Goal: Task Accomplishment & Management: Use online tool/utility

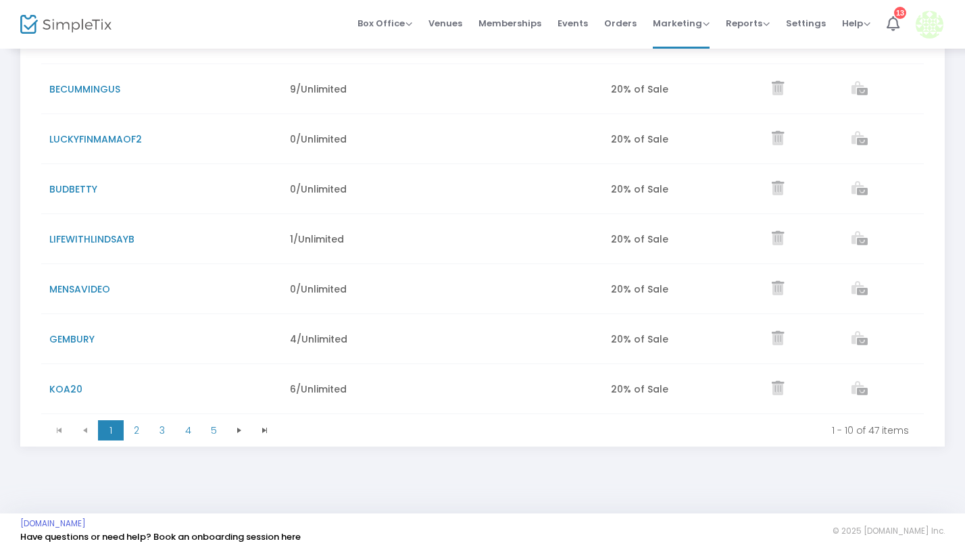
scroll to position [322, 0]
click at [141, 433] on span "2" at bounding box center [137, 430] width 26 height 20
click at [110, 433] on span "1" at bounding box center [111, 430] width 26 height 20
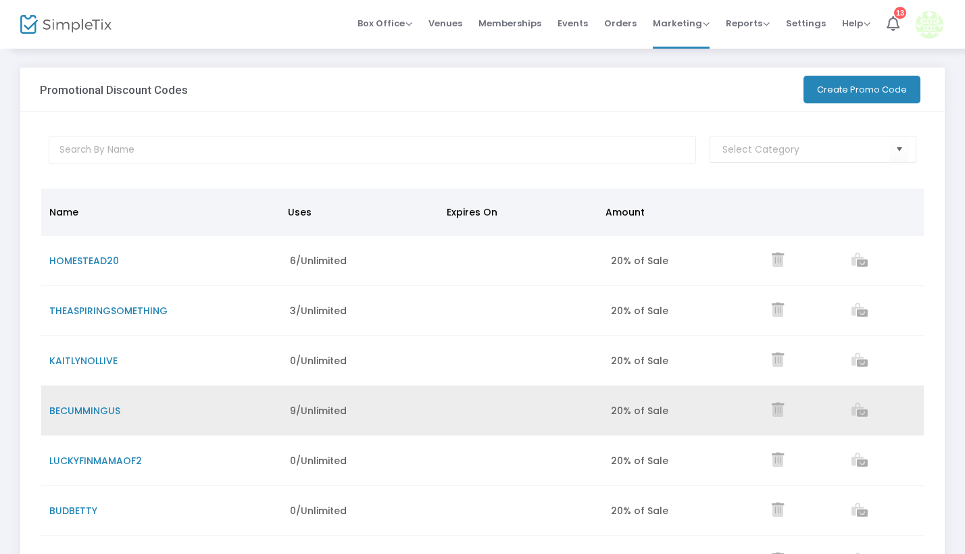
scroll to position [0, 0]
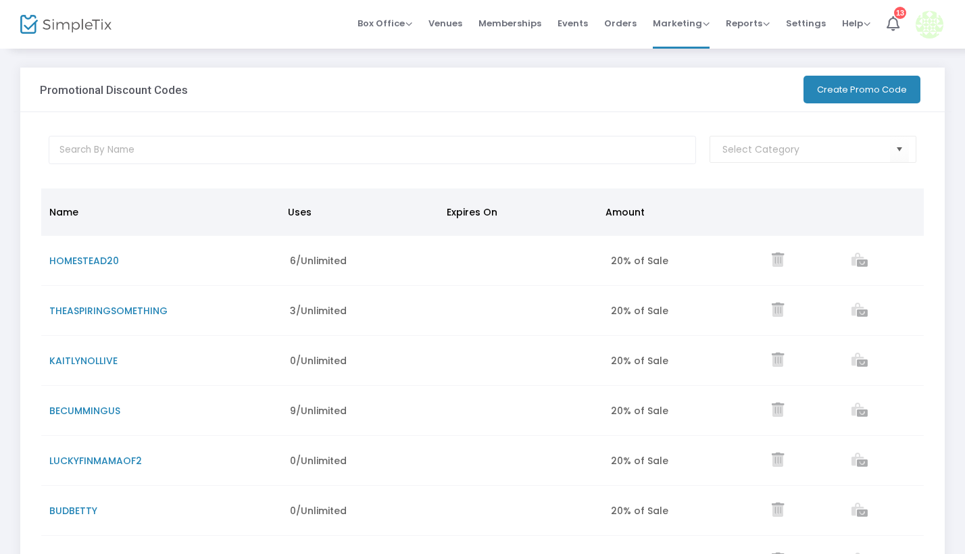
click at [882, 93] on button "Create Promo Code" at bounding box center [861, 90] width 117 height 28
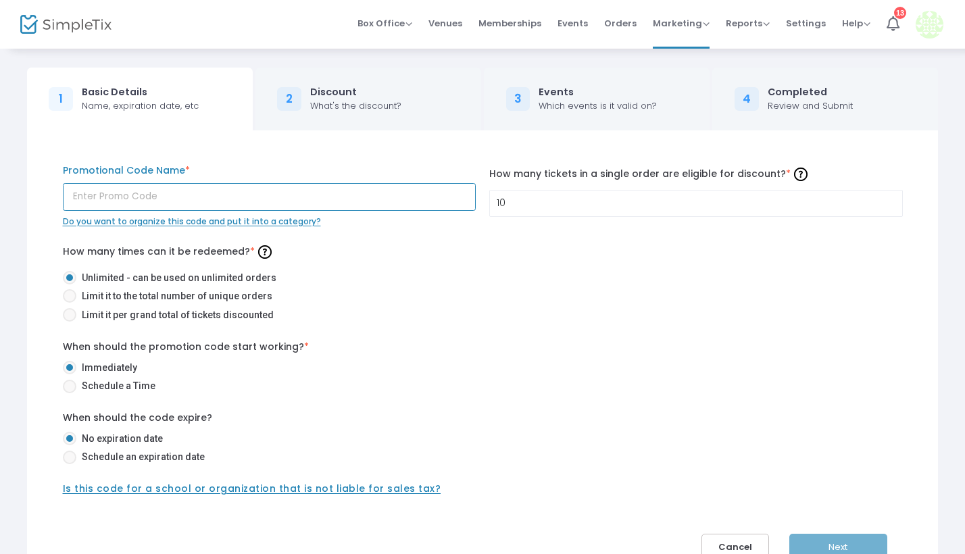
click at [225, 188] on input "text" at bounding box center [269, 197] width 413 height 28
type input "REBECCAH20"
click at [372, 324] on mat-radio-button "Limit it per grand total of tickets discounted" at bounding box center [483, 317] width 840 height 19
click at [819, 541] on button "Next" at bounding box center [838, 548] width 98 height 28
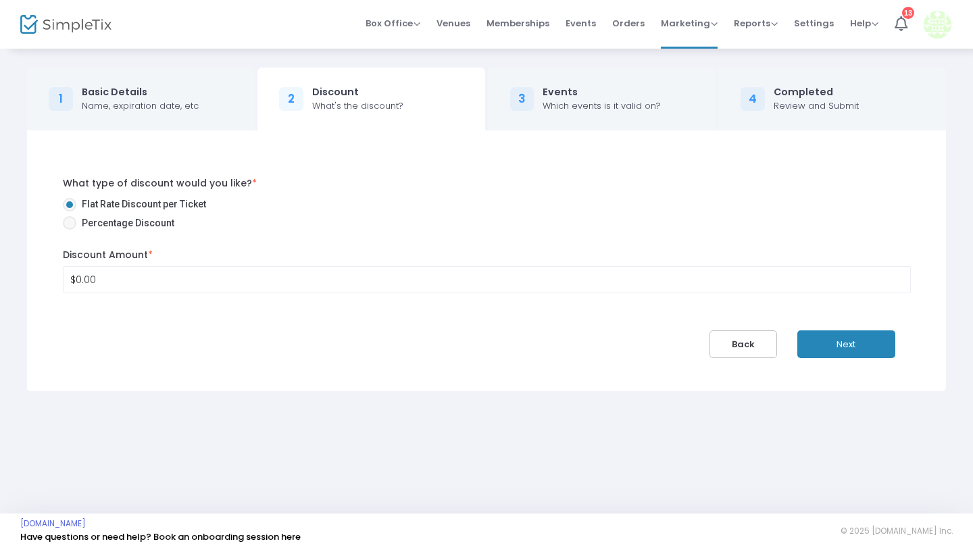
click at [72, 224] on span at bounding box center [70, 223] width 14 height 14
click at [70, 230] on input "Percentage Discount" at bounding box center [69, 230] width 1 height 1
radio input "true"
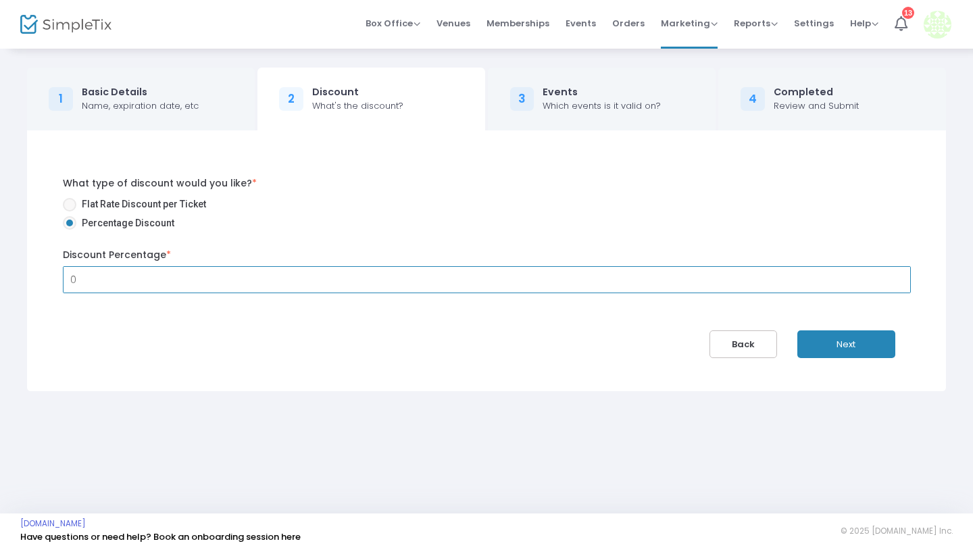
click at [109, 279] on input "0" at bounding box center [486, 280] width 846 height 26
type input "20.00%"
click at [853, 340] on button "Next" at bounding box center [846, 344] width 98 height 28
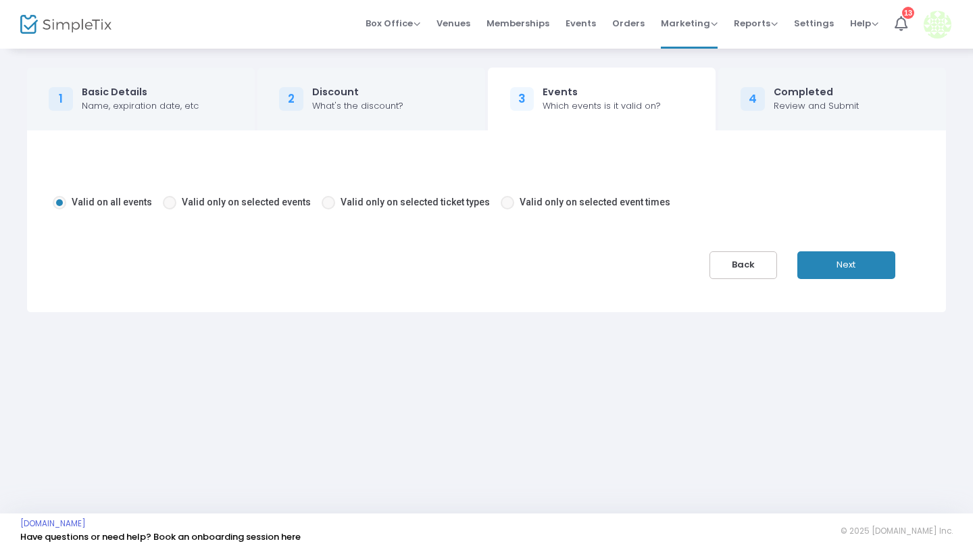
click at [322, 203] on span at bounding box center [329, 203] width 14 height 14
click at [328, 209] on input "Valid only on selected ticket types" at bounding box center [328, 209] width 1 height 1
radio input "true"
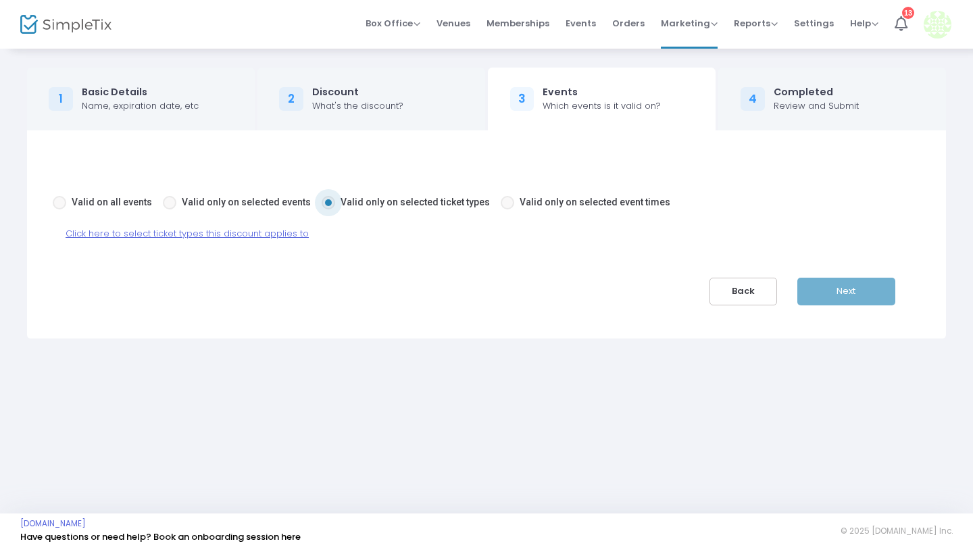
click at [223, 236] on span "Click here to select ticket types this discount applies to" at bounding box center [187, 233] width 243 height 13
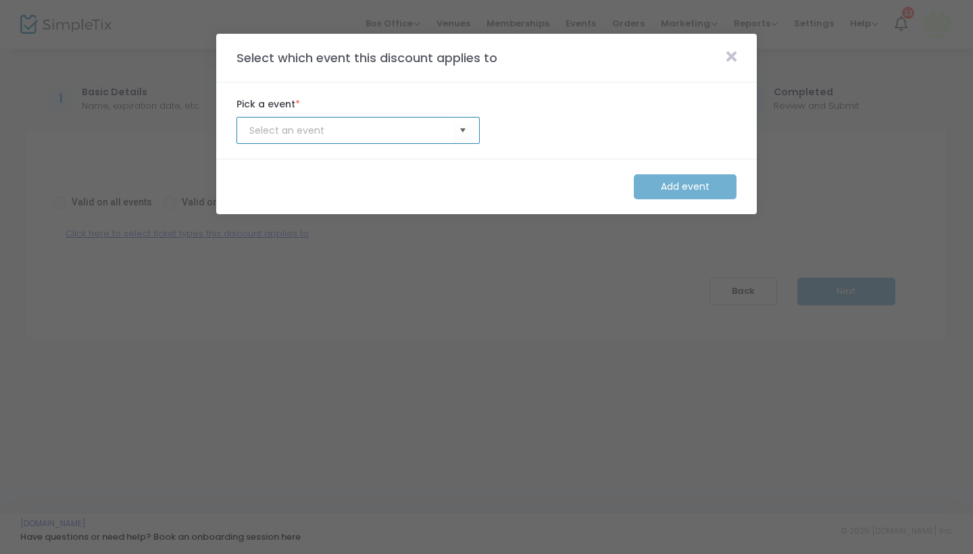
click at [341, 131] on input at bounding box center [351, 131] width 204 height 14
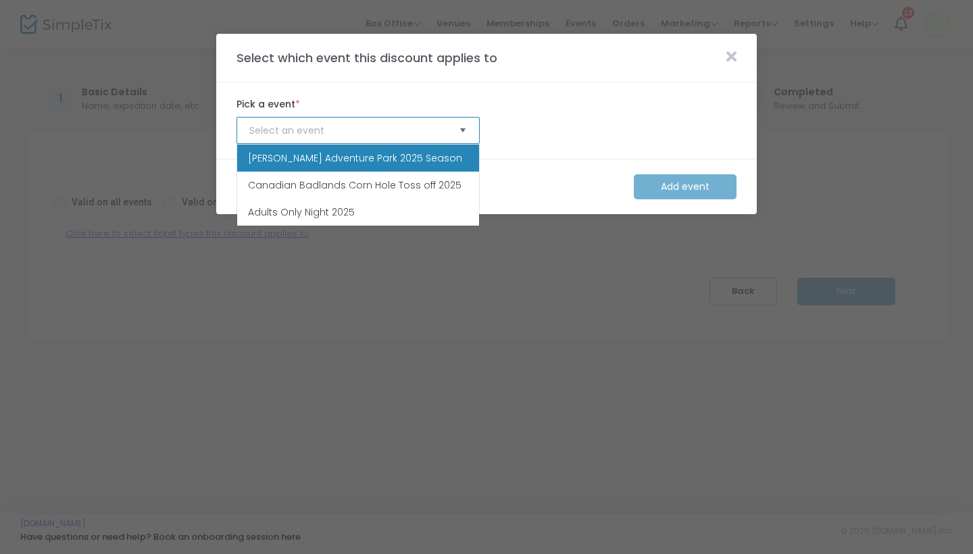
click at [463, 132] on span "Select" at bounding box center [463, 131] width 22 height 22
click at [374, 157] on span "[PERSON_NAME] Adventure Park 2025 Season" at bounding box center [355, 158] width 214 height 14
type input "[PERSON_NAME] Adventure Park 2025 Season"
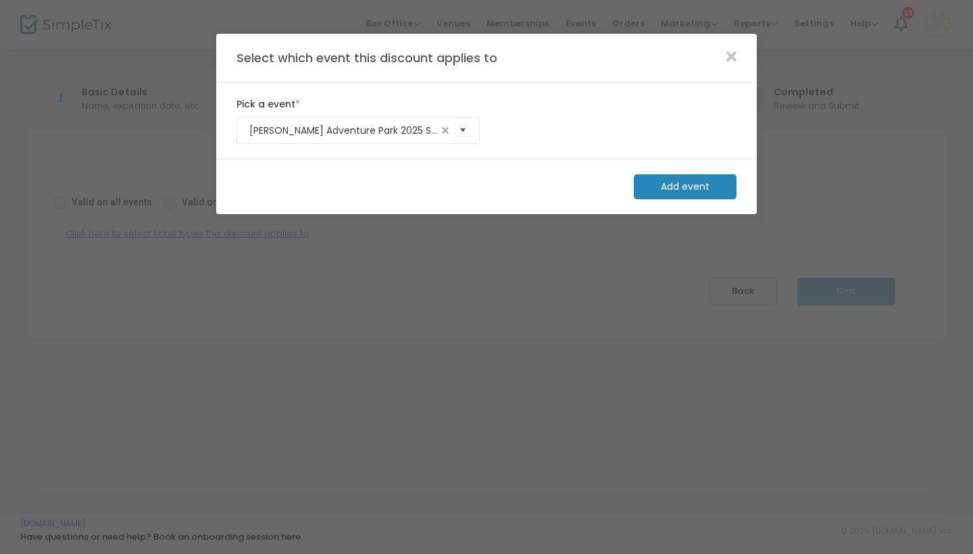
click at [661, 188] on m-button "Add event" at bounding box center [685, 186] width 103 height 25
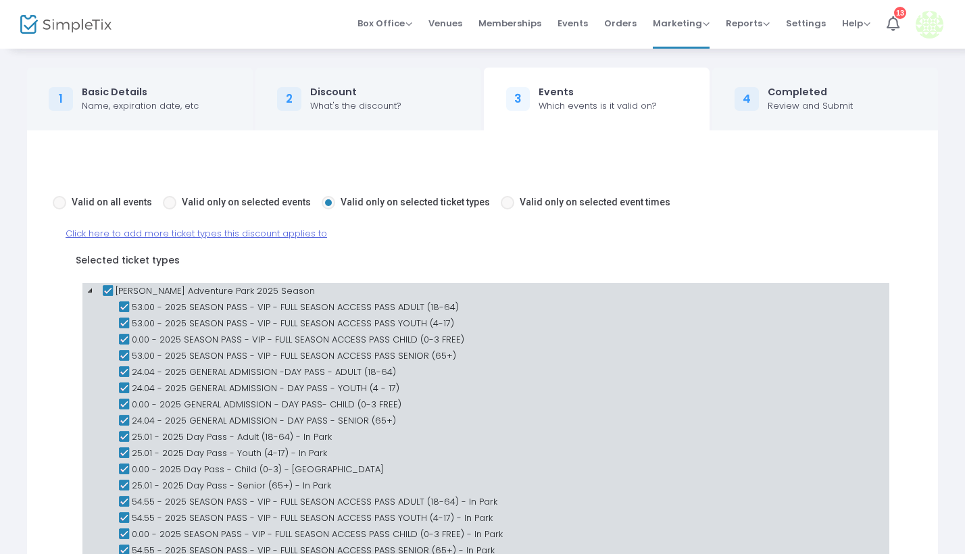
click at [122, 306] on icon at bounding box center [124, 307] width 16 height 16
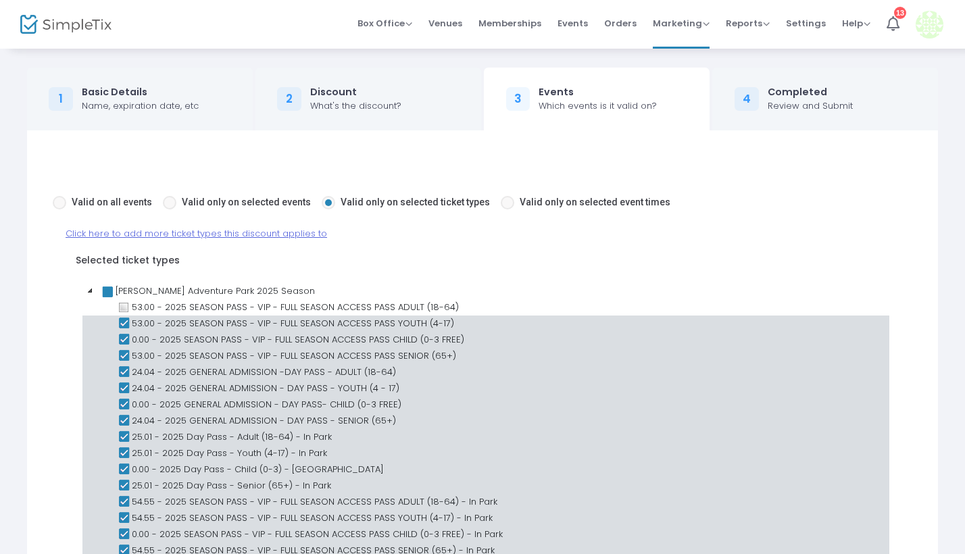
click at [122, 321] on icon at bounding box center [124, 323] width 16 height 16
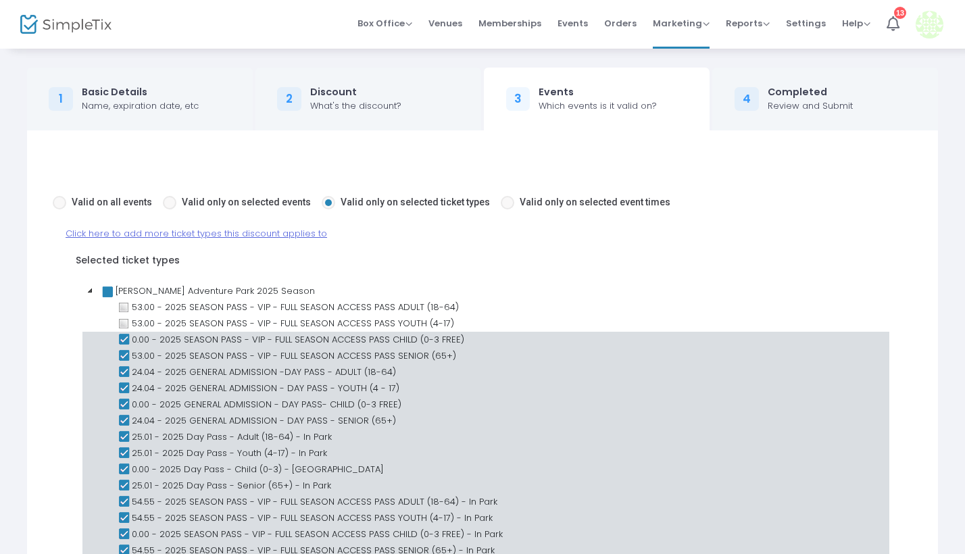
click at [122, 334] on icon at bounding box center [124, 340] width 16 height 16
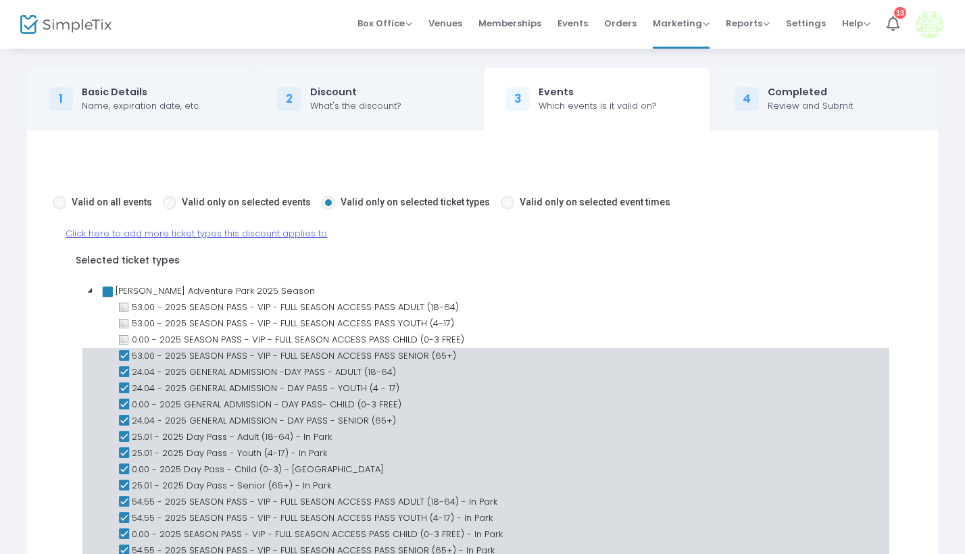
click at [123, 354] on icon at bounding box center [124, 356] width 16 height 16
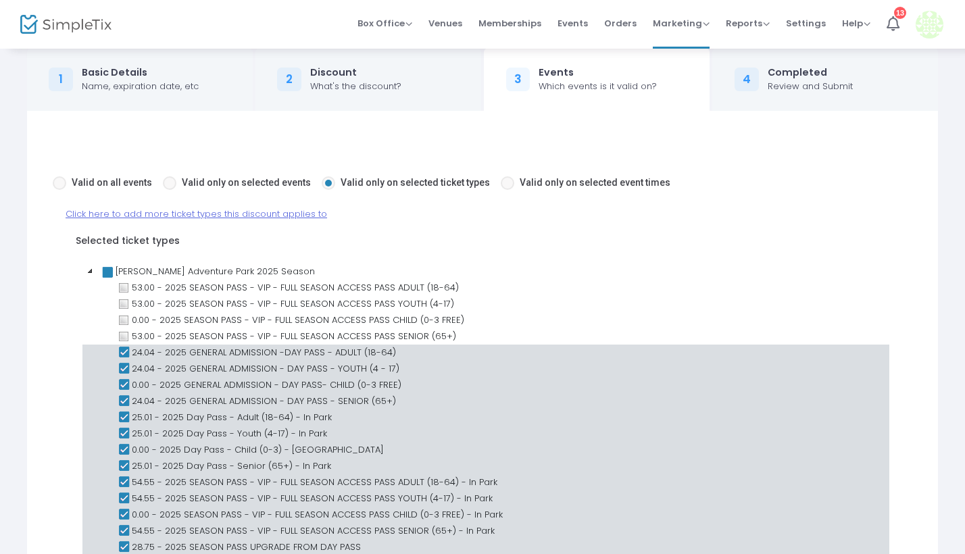
scroll to position [30, 0]
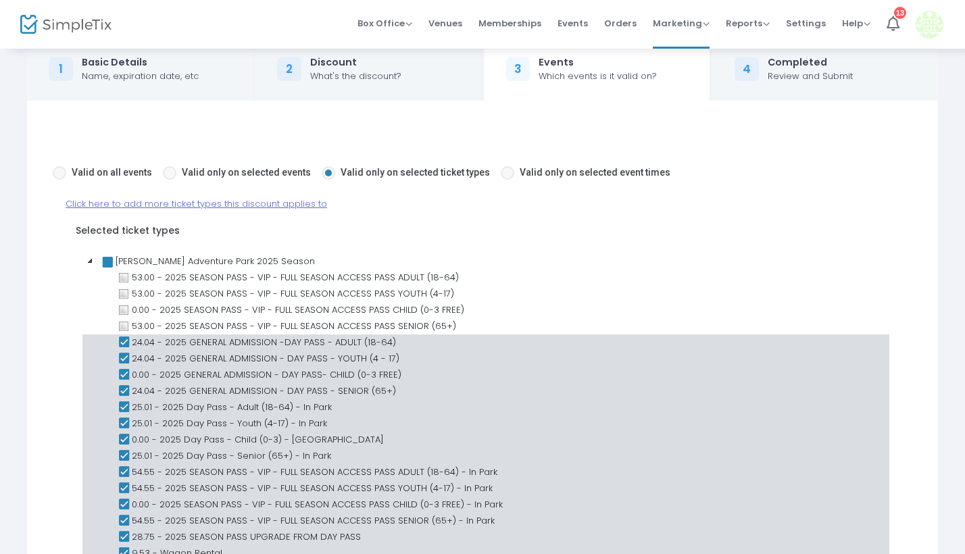
click at [124, 372] on icon at bounding box center [124, 375] width 16 height 16
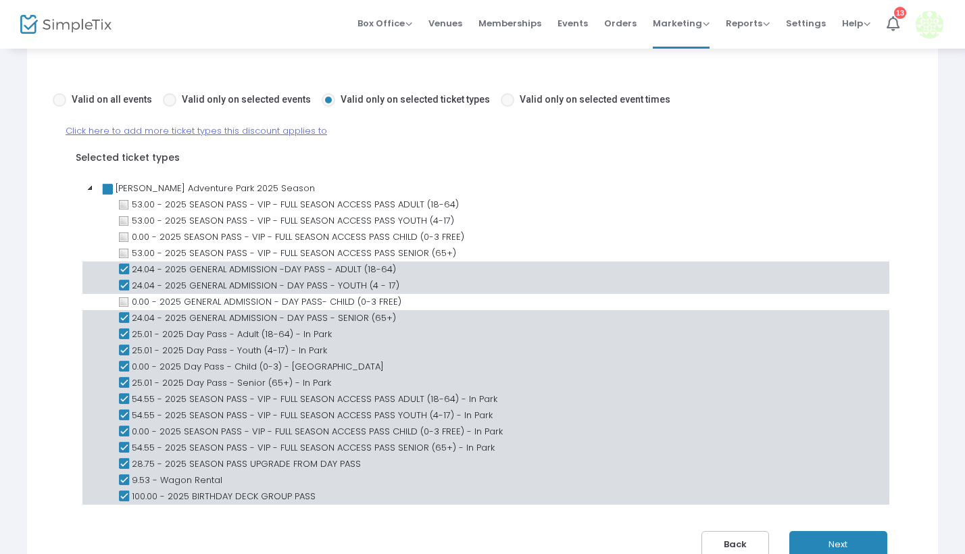
scroll to position [106, 0]
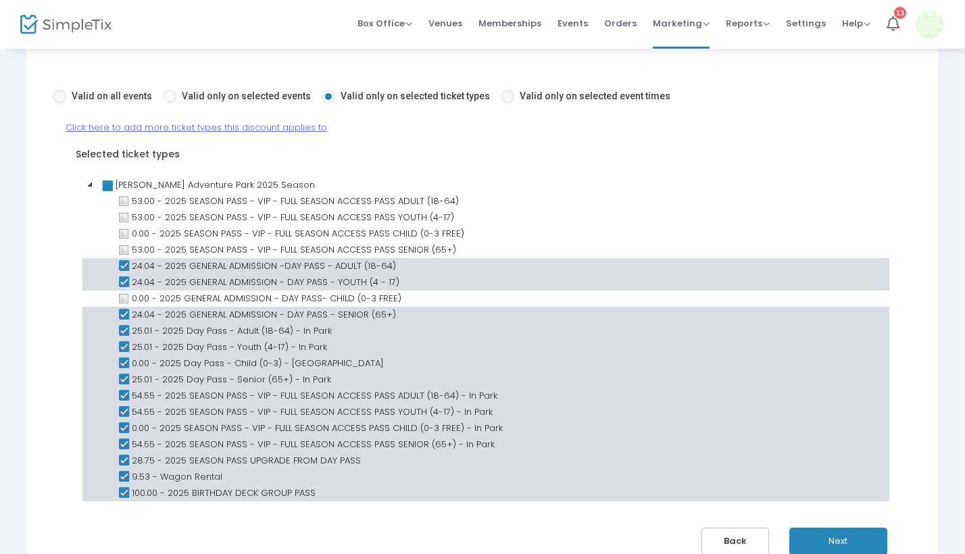
click at [124, 361] on icon at bounding box center [124, 363] width 16 height 16
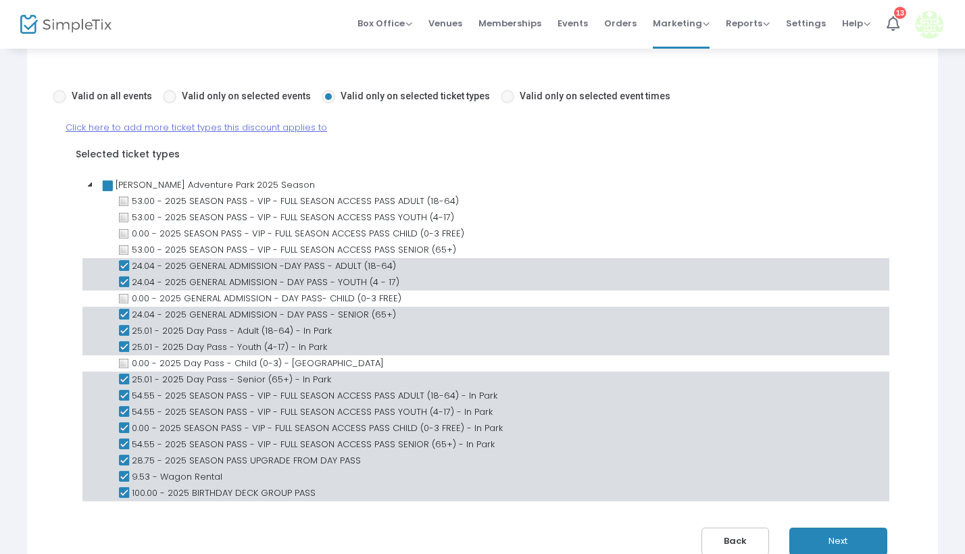
click at [121, 392] on icon at bounding box center [124, 396] width 16 height 16
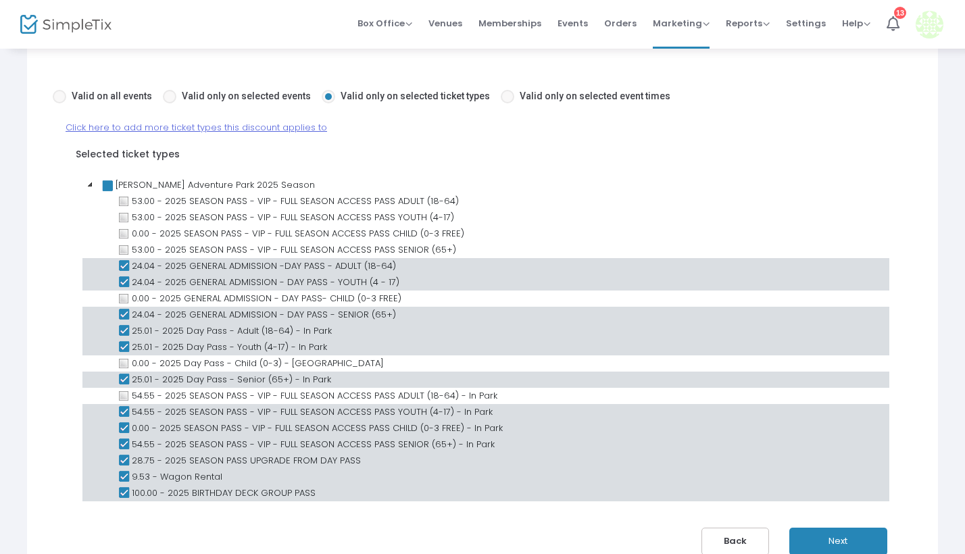
click at [122, 408] on icon at bounding box center [124, 412] width 16 height 16
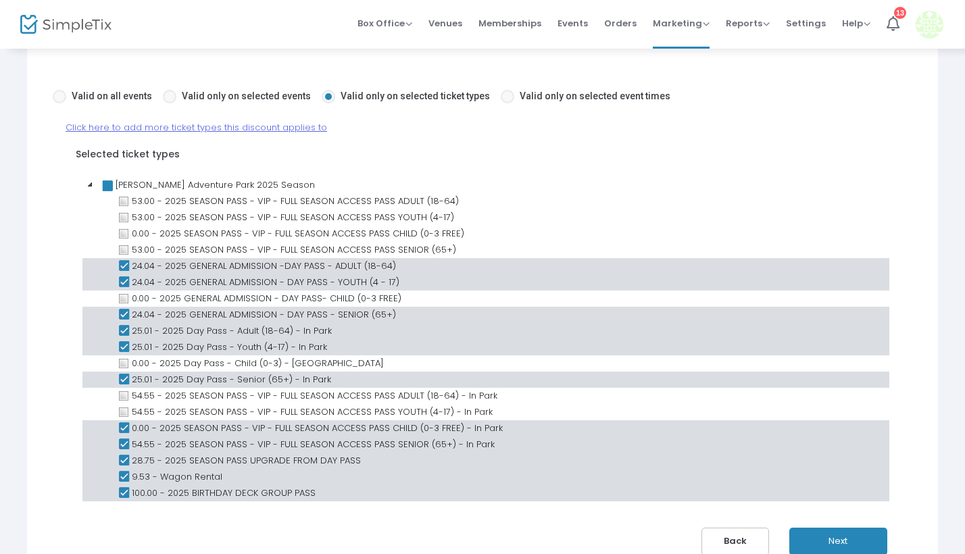
click at [122, 425] on icon at bounding box center [124, 428] width 16 height 16
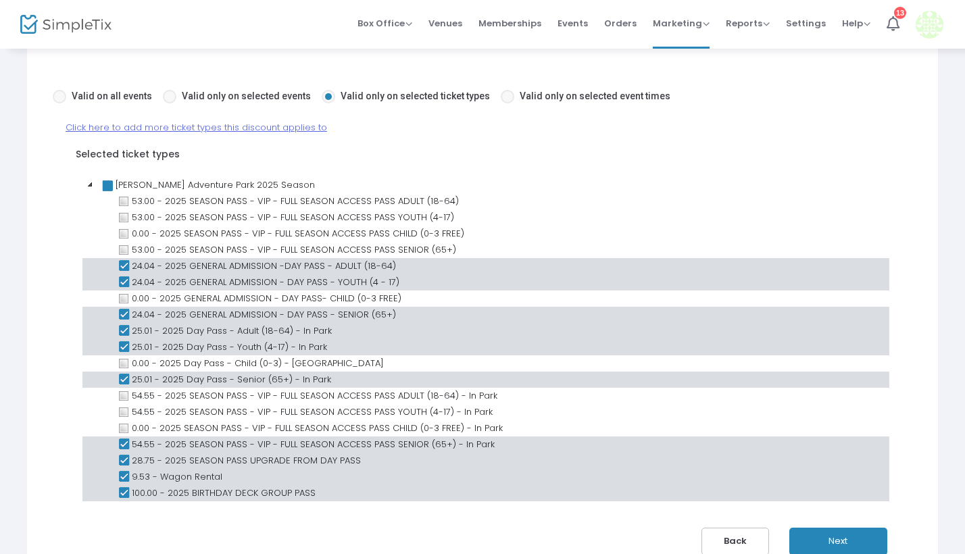
click at [122, 442] on icon at bounding box center [124, 444] width 16 height 16
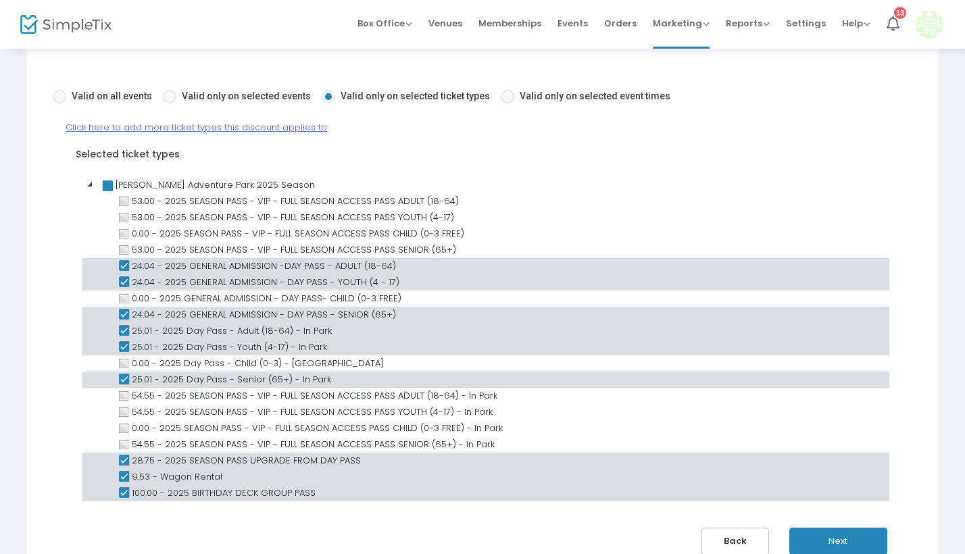
click at [120, 461] on icon at bounding box center [124, 461] width 16 height 16
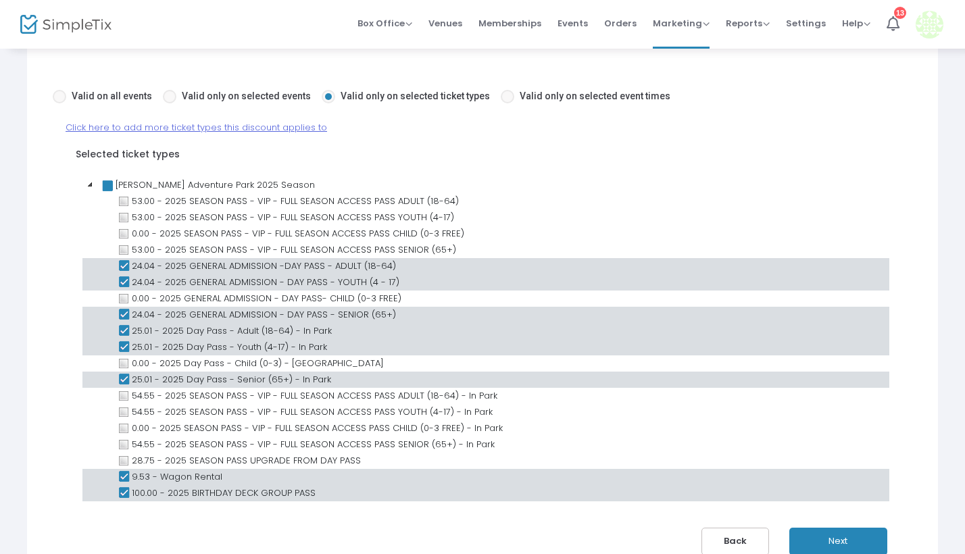
click at [120, 480] on icon at bounding box center [124, 477] width 16 height 16
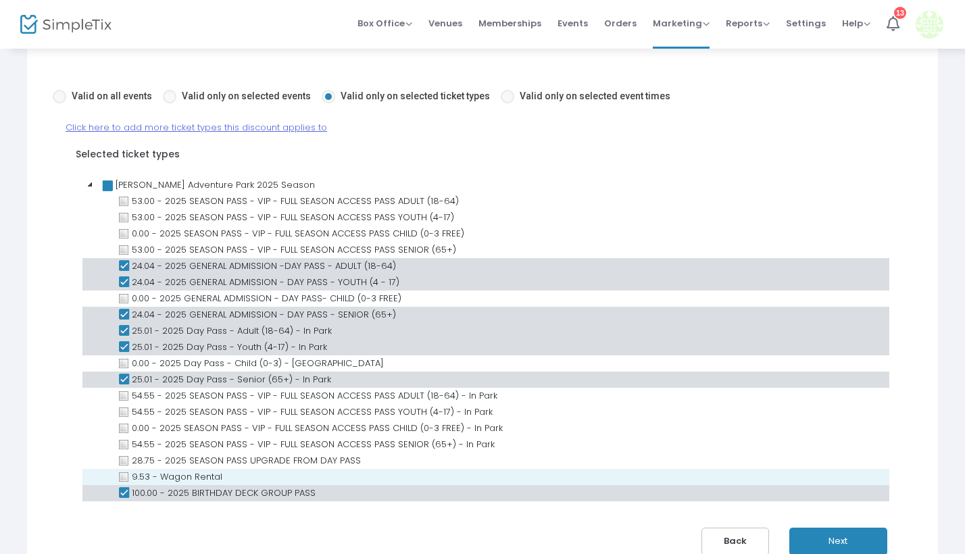
click at [120, 487] on icon at bounding box center [124, 493] width 16 height 16
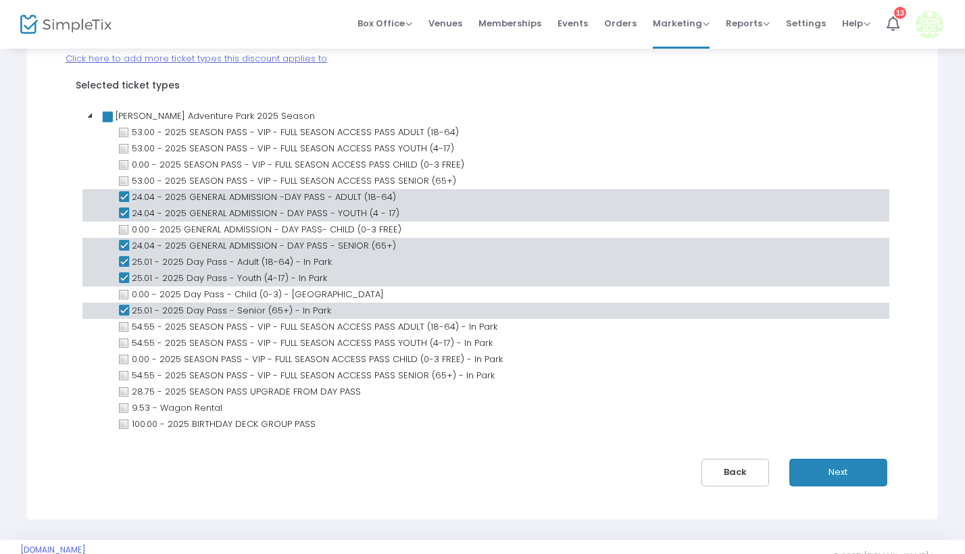
scroll to position [176, 0]
click at [842, 474] on button "Next" at bounding box center [838, 472] width 98 height 28
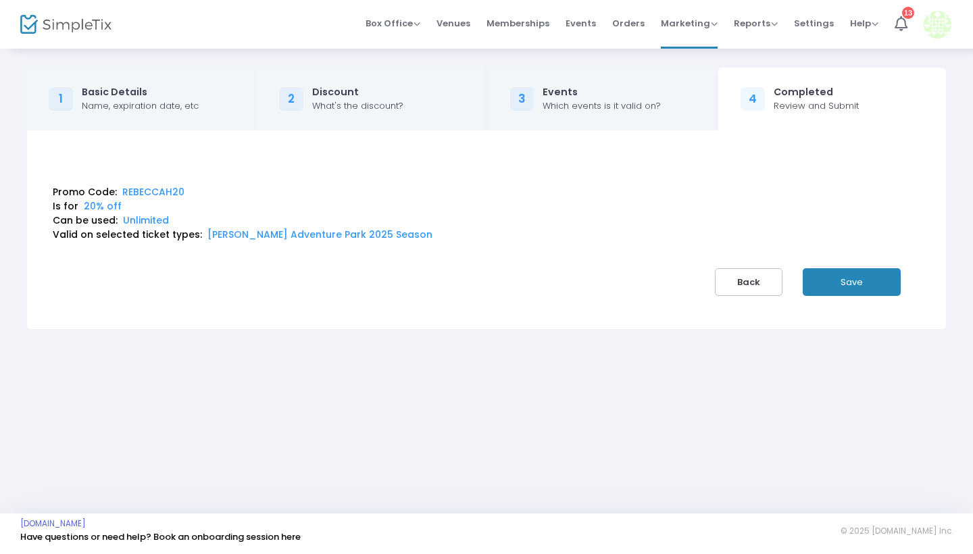
click at [860, 282] on button "Save" at bounding box center [851, 282] width 98 height 28
